Goal: Task Accomplishment & Management: Manage account settings

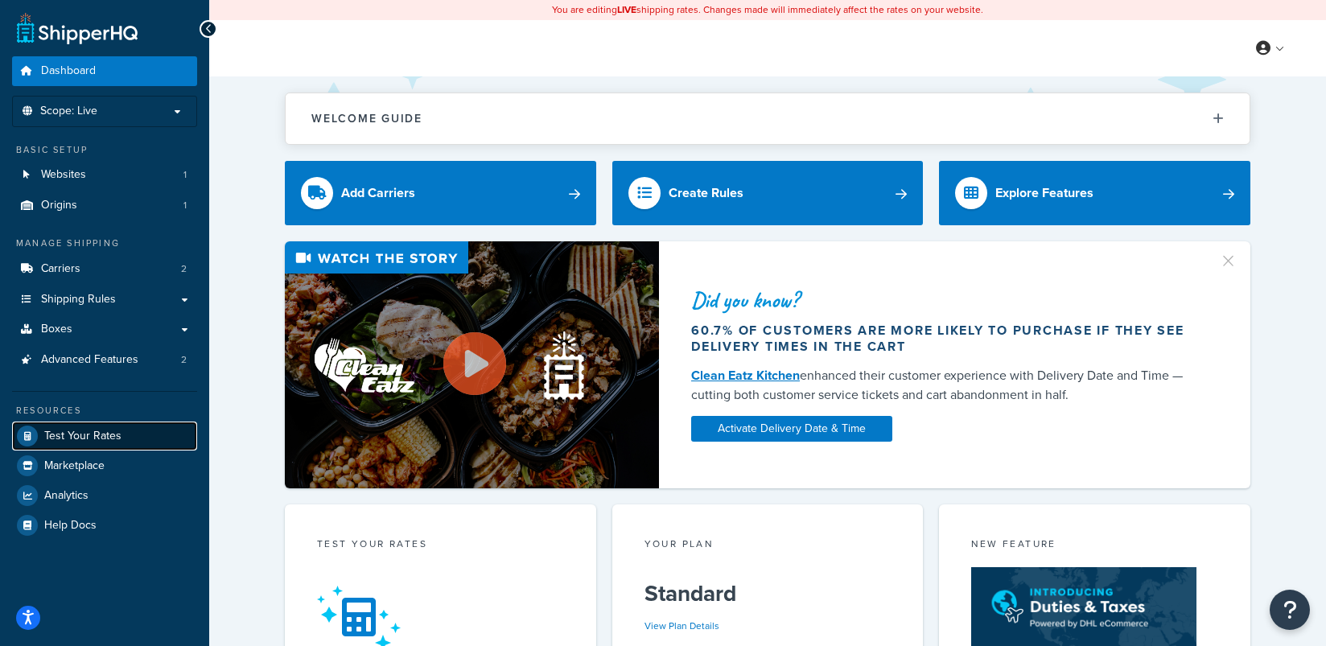
click at [100, 437] on span "Test Your Rates" at bounding box center [82, 437] width 77 height 14
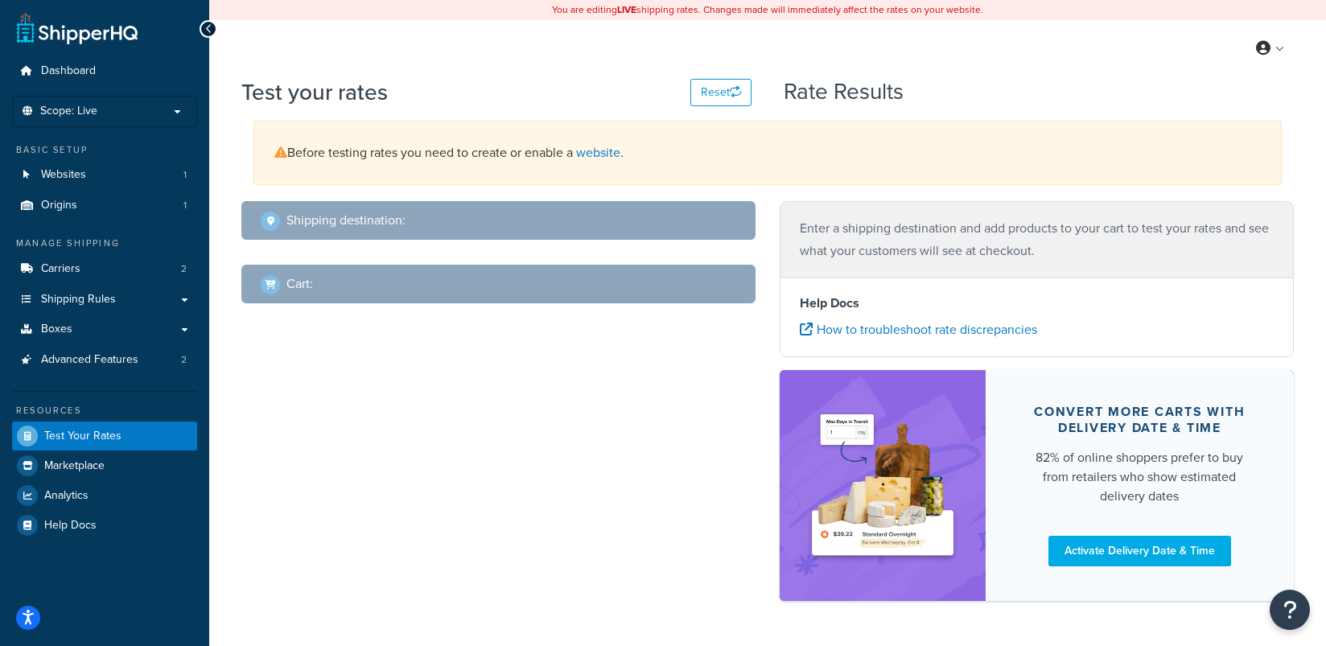
select select "[GEOGRAPHIC_DATA]"
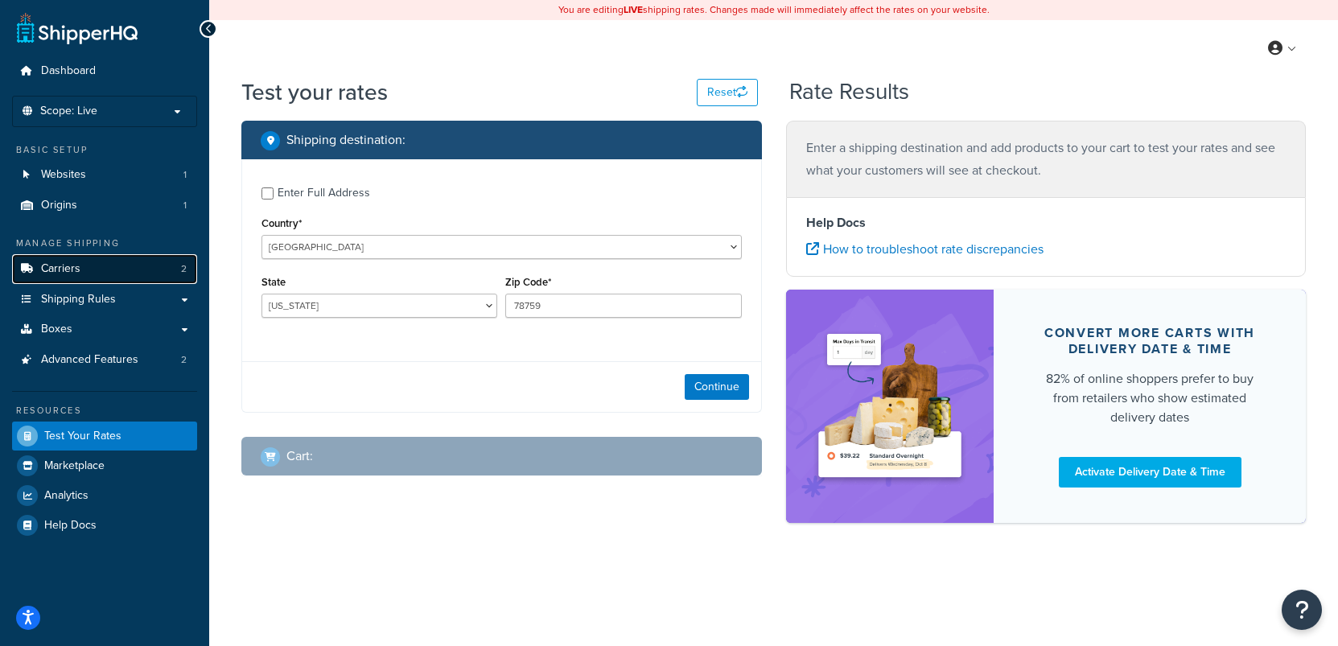
click at [56, 265] on span "Carriers" at bounding box center [60, 269] width 39 height 14
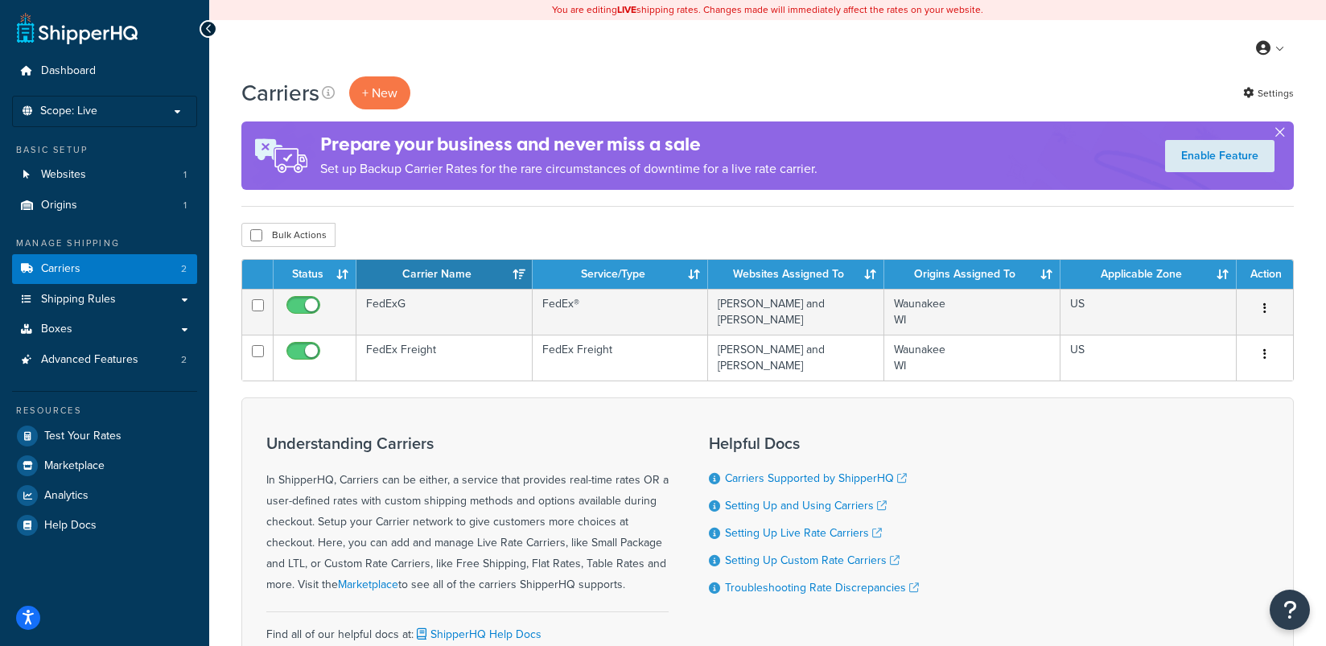
click at [1281, 134] on button "button" at bounding box center [1279, 136] width 4 height 4
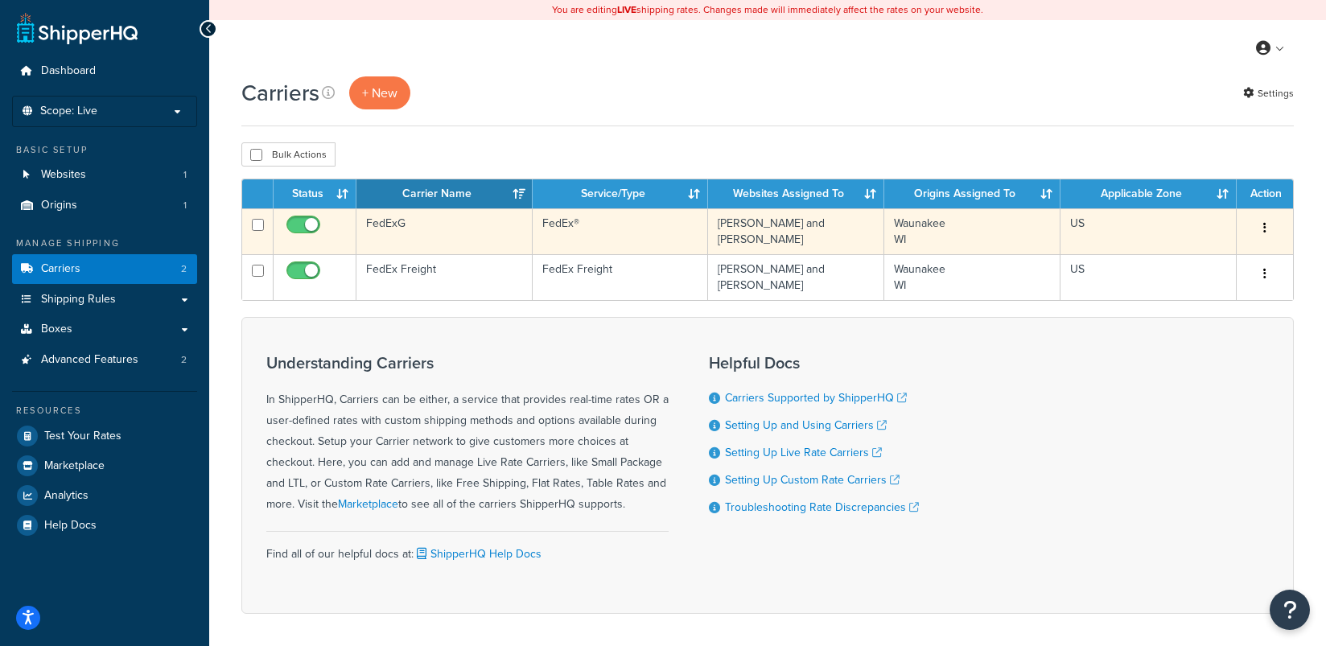
click at [313, 228] on input "checkbox" at bounding box center [305, 229] width 44 height 20
checkbox input "false"
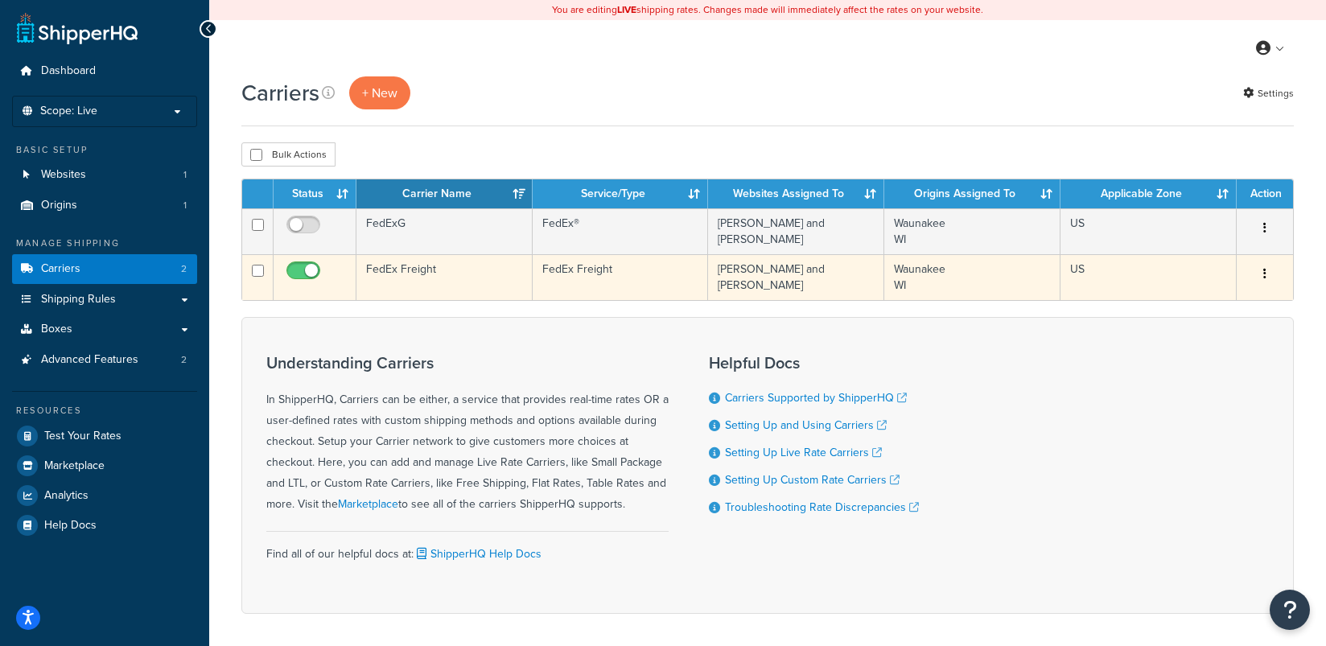
click at [311, 273] on input "checkbox" at bounding box center [305, 275] width 44 height 20
checkbox input "false"
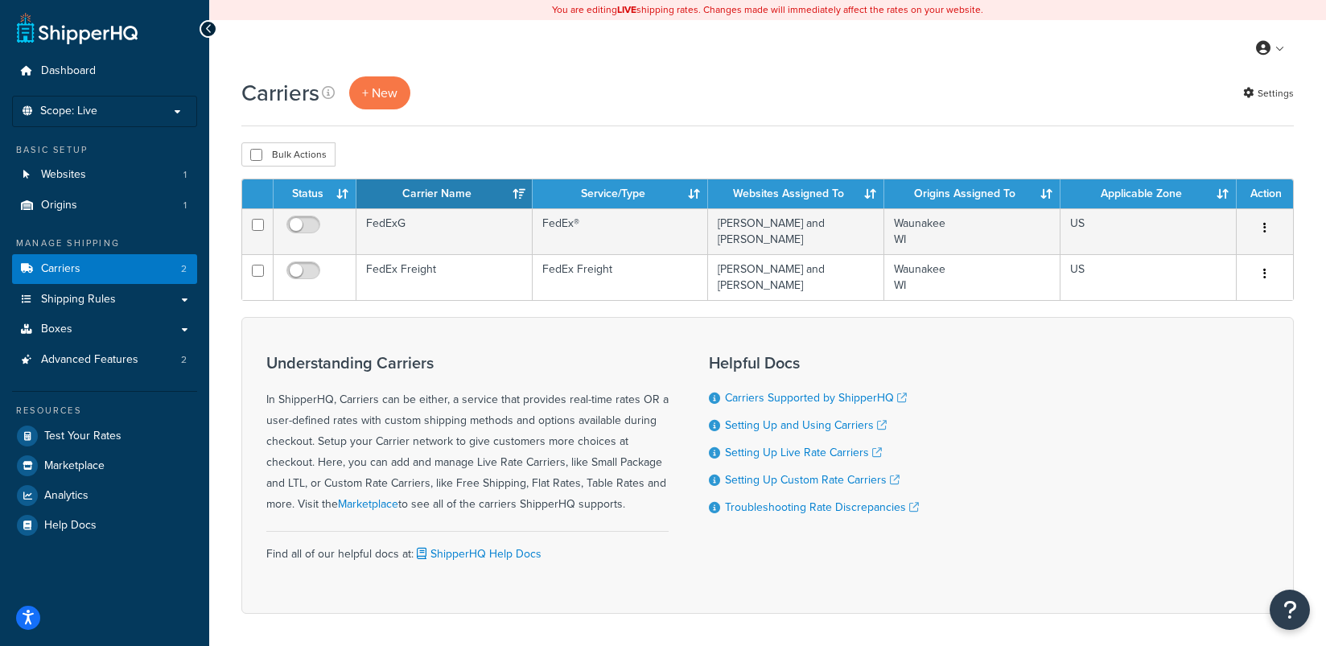
click at [273, 607] on div "Understanding Carriers In ShipperHQ, Carriers can be either, a service that pro…" at bounding box center [767, 465] width 1052 height 297
click at [167, 567] on div "Dashboard Scope: Live Development Integration Test Manage Scopes Basic Setup We…" at bounding box center [104, 355] width 209 height 710
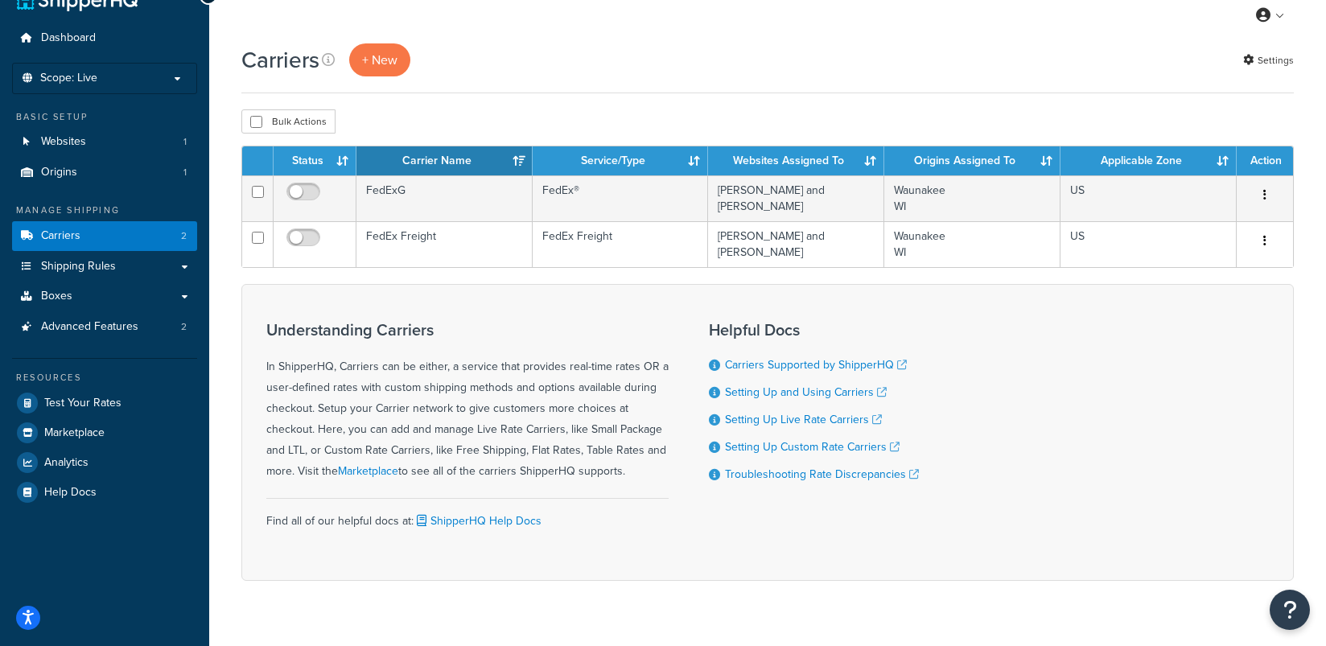
scroll to position [64, 0]
